Goal: Task Accomplishment & Management: Use online tool/utility

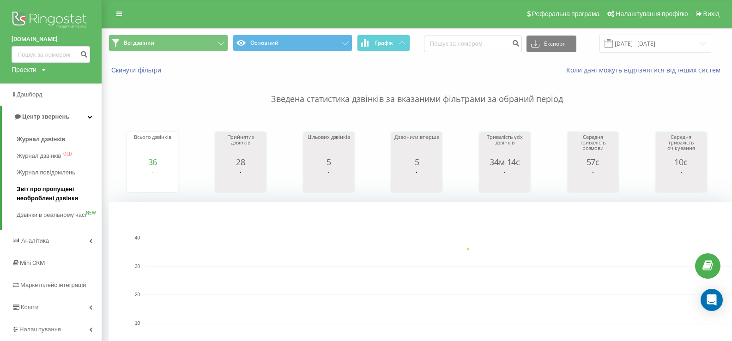
click at [42, 194] on span "Звіт про пропущені необроблені дзвінки" at bounding box center [57, 194] width 80 height 18
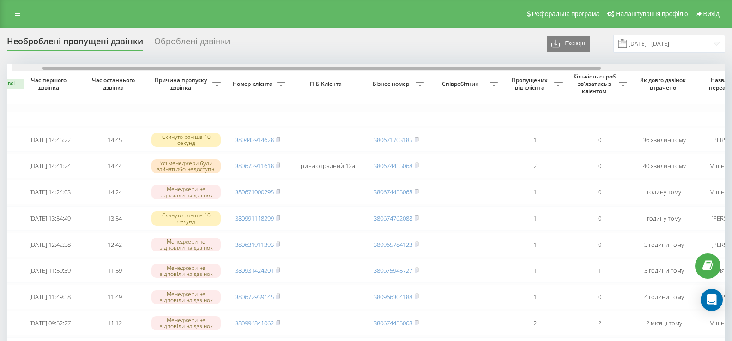
scroll to position [0, 43]
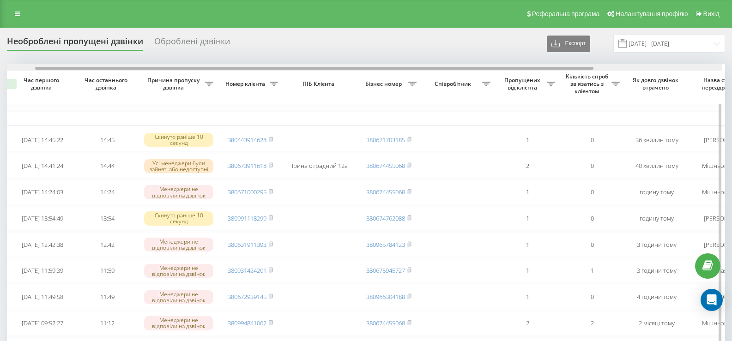
drag, startPoint x: 366, startPoint y: 67, endPoint x: 380, endPoint y: 85, distance: 23.1
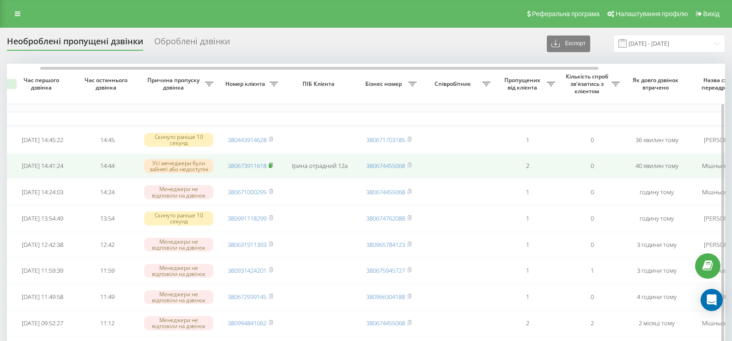
click at [272, 167] on rect at bounding box center [270, 166] width 3 height 4
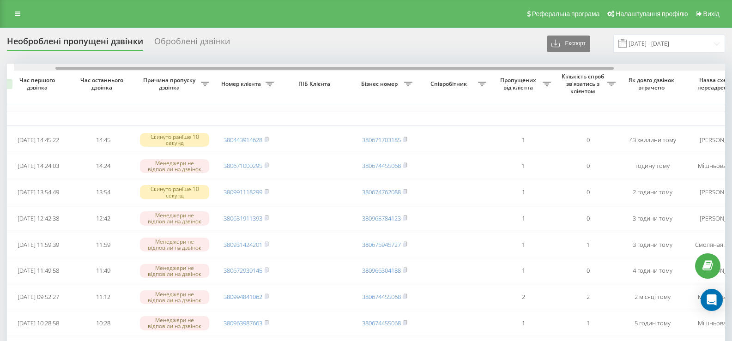
scroll to position [0, 54]
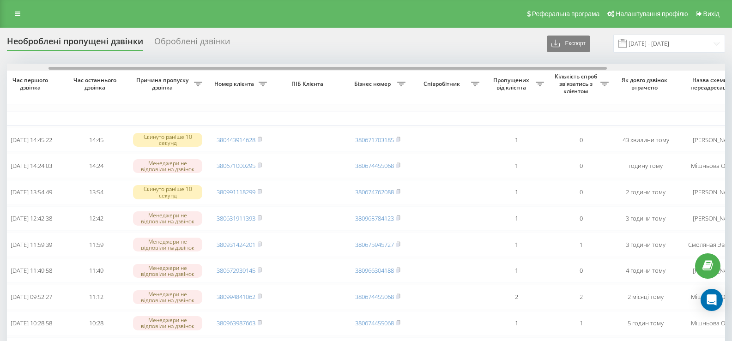
drag, startPoint x: 426, startPoint y: 67, endPoint x: 468, endPoint y: 70, distance: 42.1
click at [468, 70] on div at bounding box center [328, 68] width 558 height 3
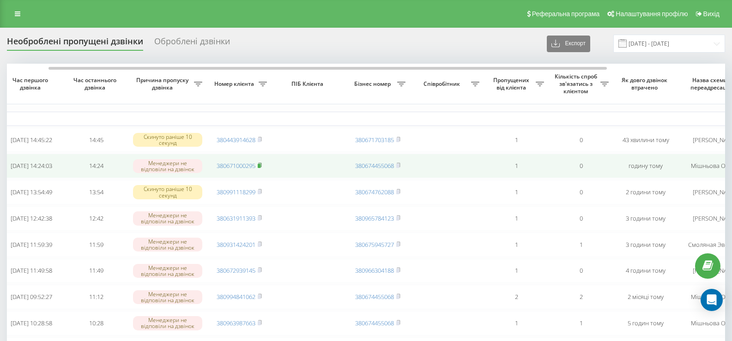
click at [261, 168] on rect at bounding box center [259, 166] width 3 height 4
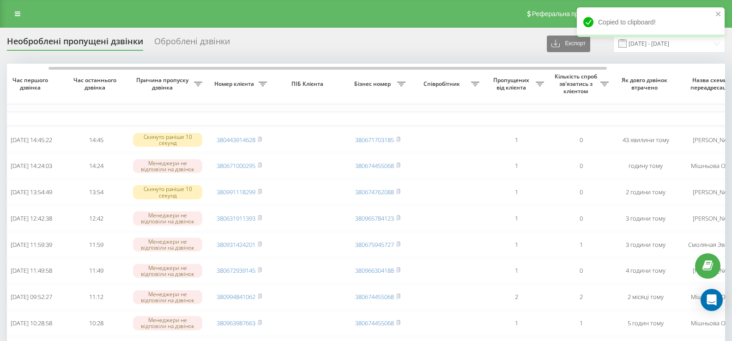
click at [418, 41] on div "Необроблені пропущені дзвінки Оброблені дзвінки Експорт .csv .xlsx 23.08.2025 -…" at bounding box center [366, 44] width 718 height 18
